Goal: Information Seeking & Learning: Learn about a topic

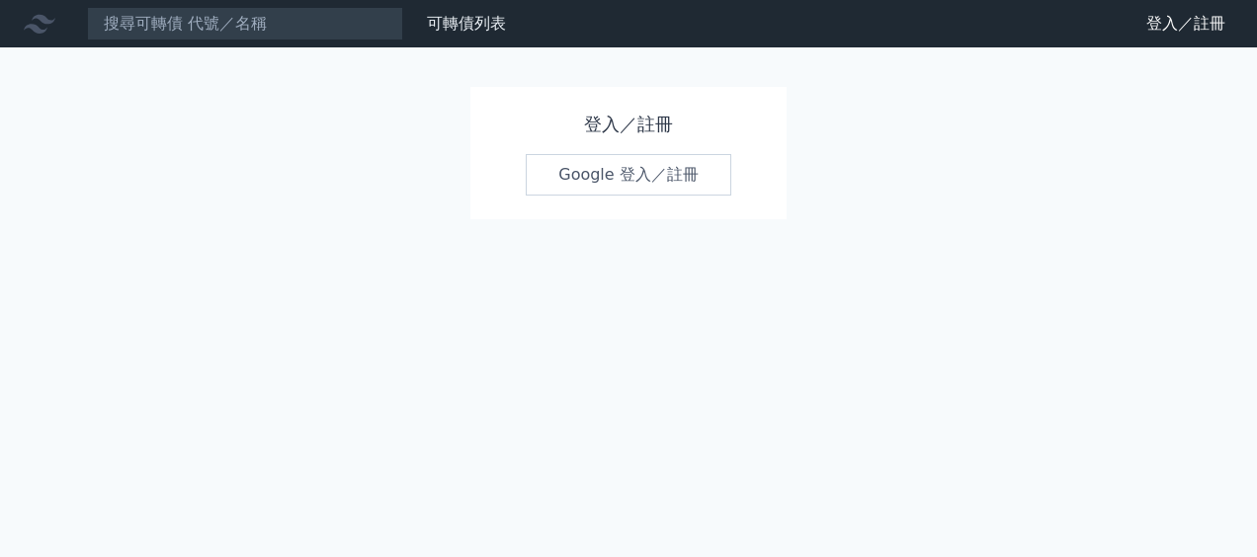
click at [588, 158] on link "Google 登入／註冊" at bounding box center [628, 174] width 205 height 41
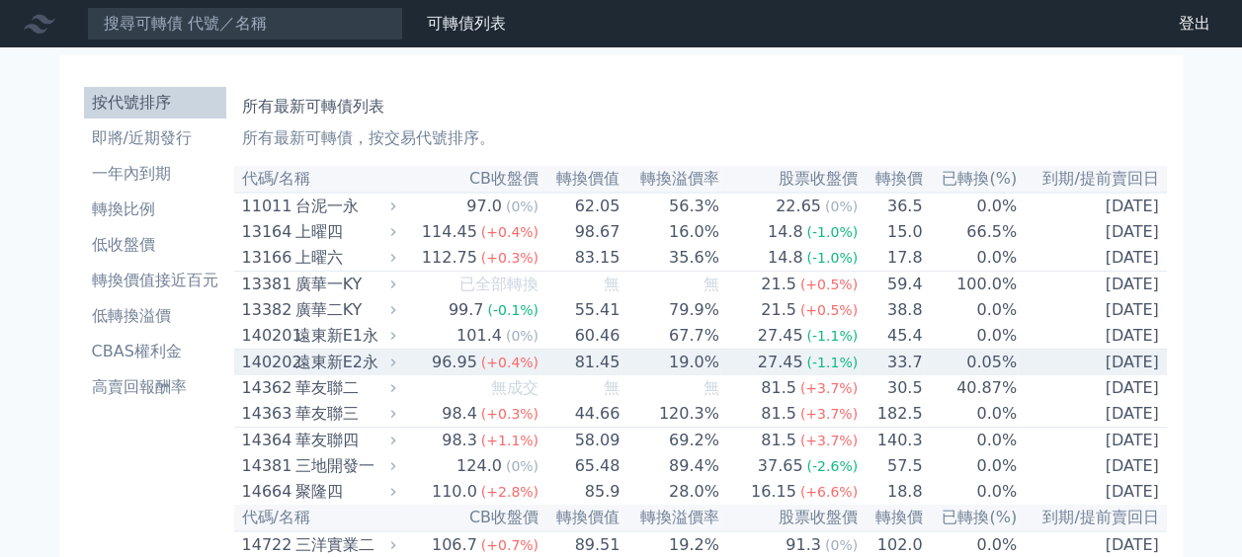
scroll to position [2977, 0]
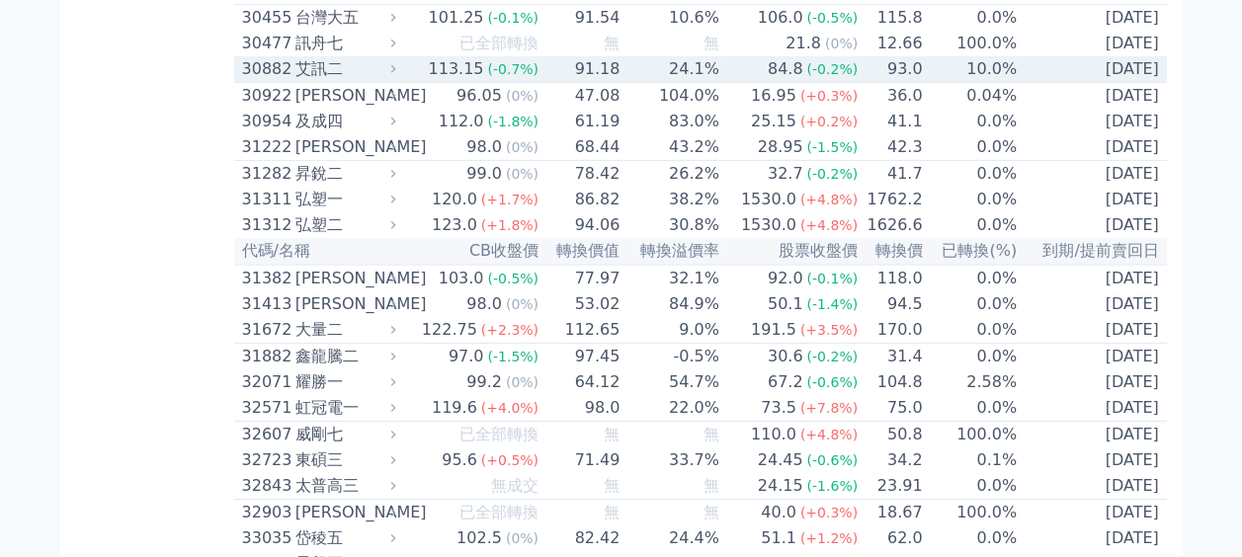
click at [399, 75] on icon at bounding box center [392, 68] width 13 height 13
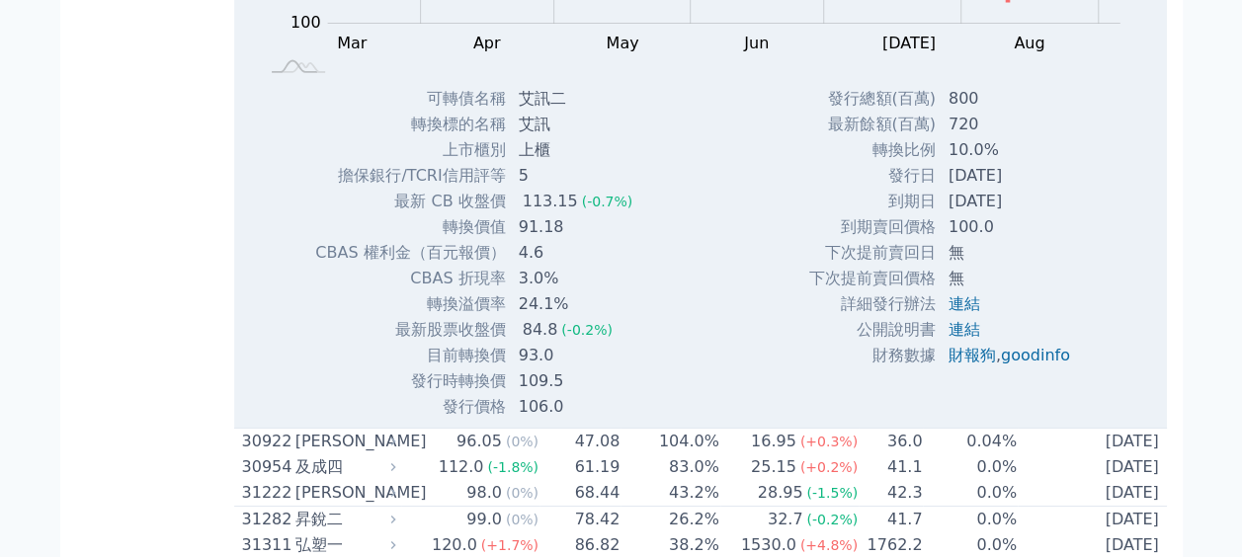
scroll to position [3372, 0]
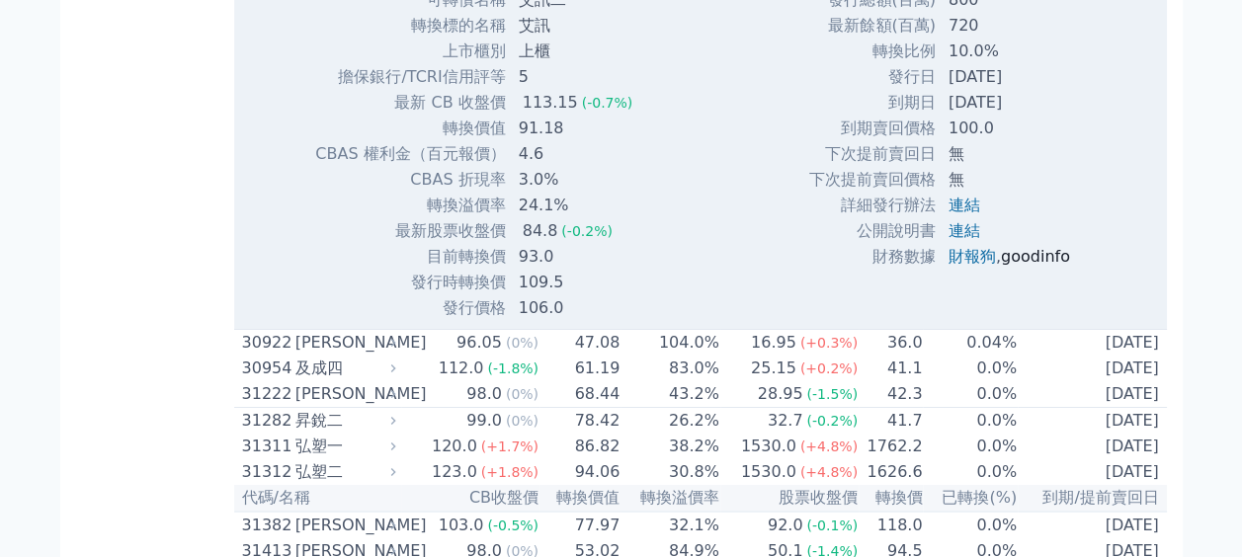
click at [1023, 266] on link "goodinfo" at bounding box center [1035, 256] width 69 height 19
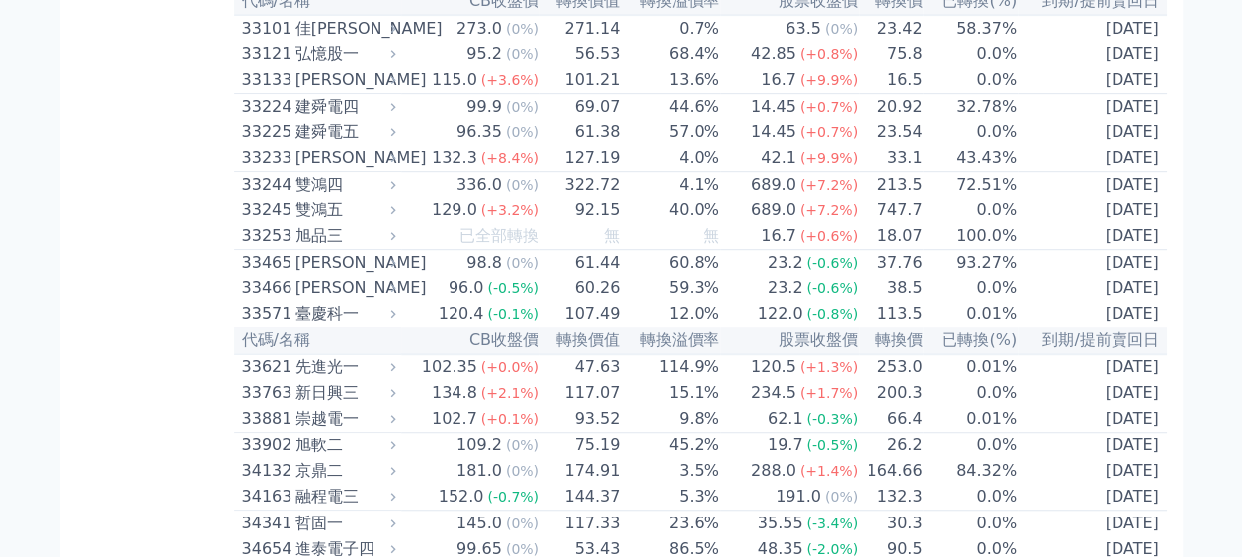
scroll to position [9045, 0]
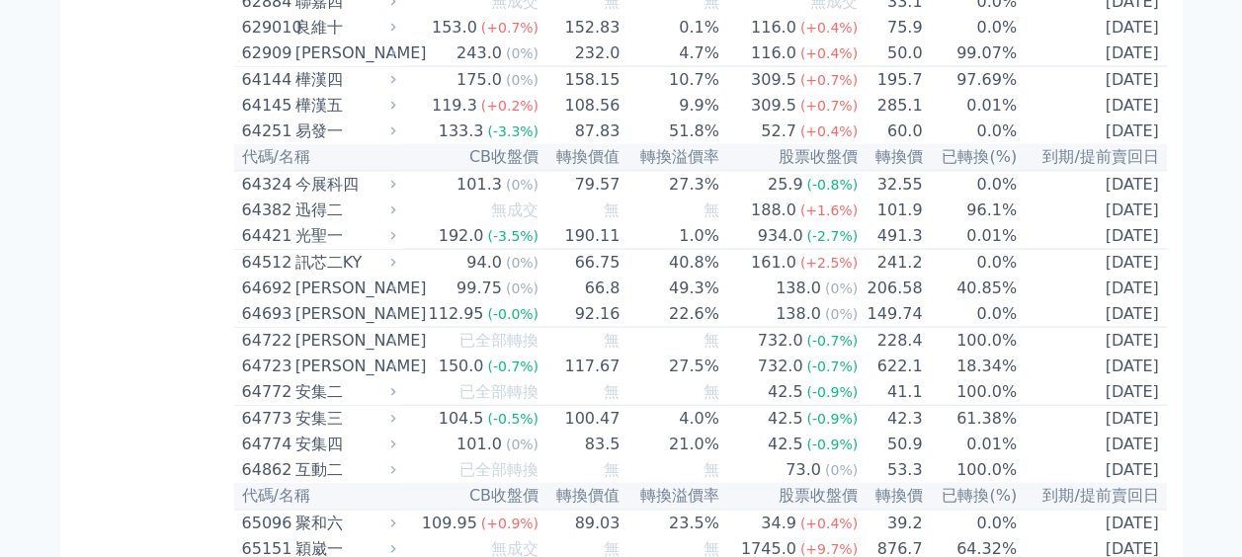
scroll to position [9440, 0]
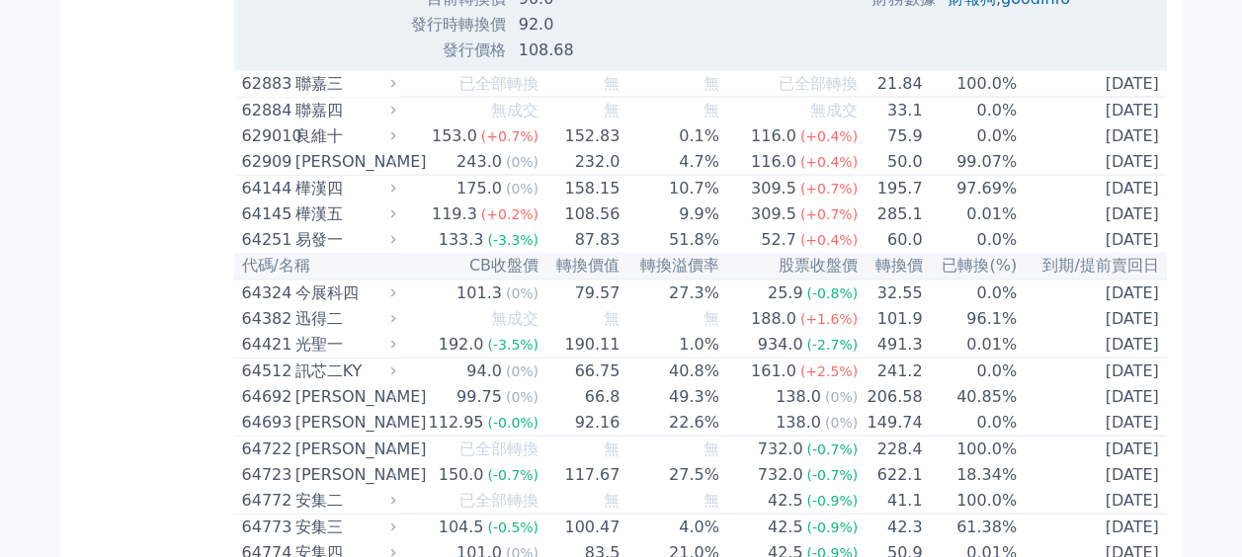
scroll to position [9242, 0]
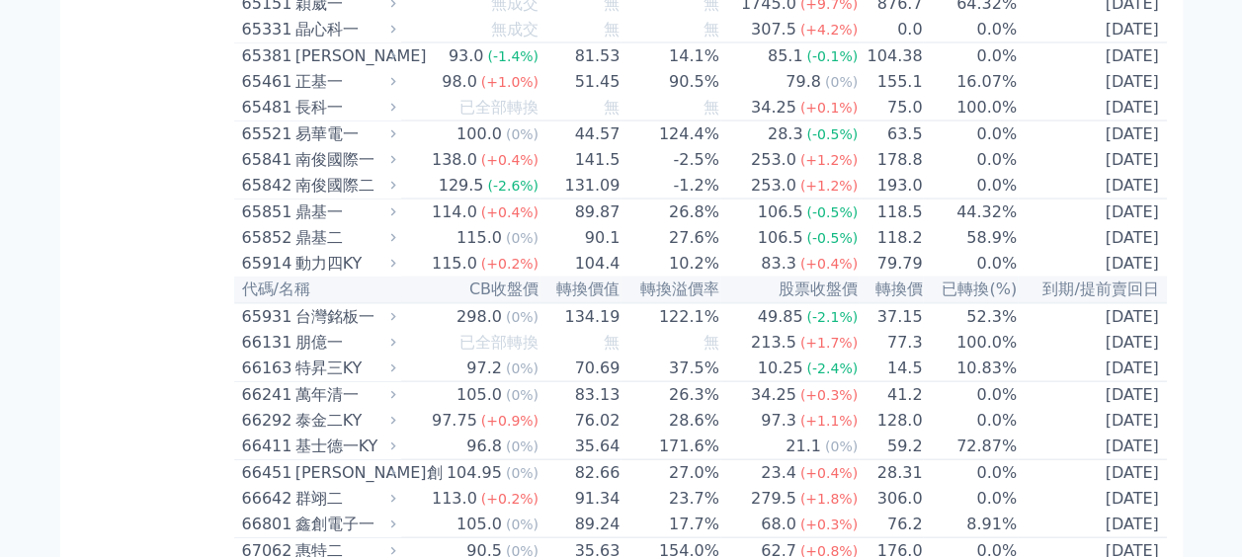
scroll to position [9440, 0]
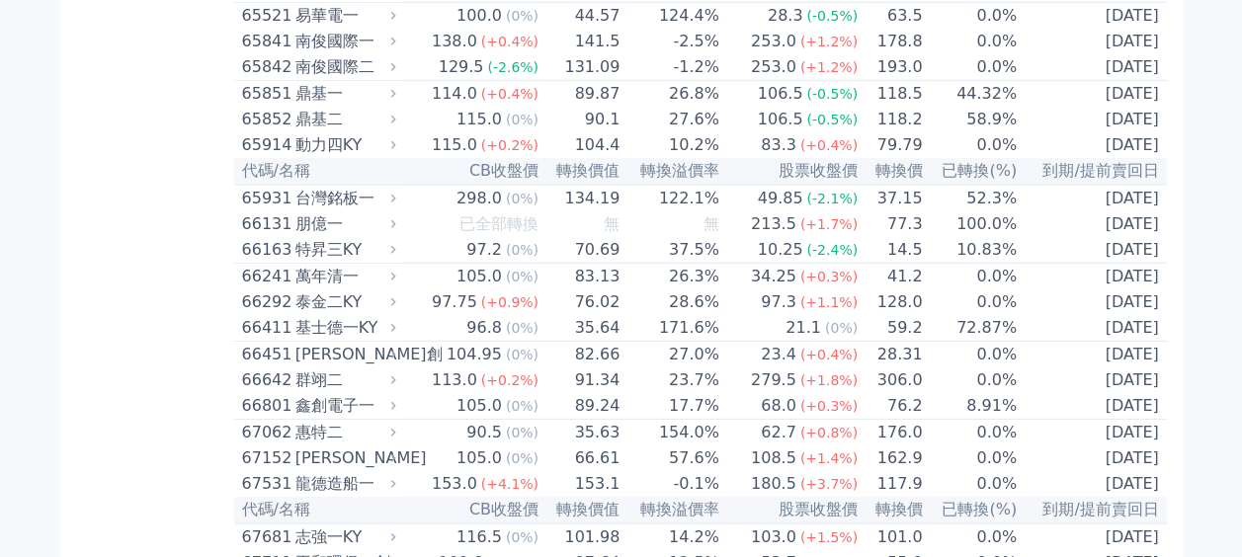
scroll to position [10131, 0]
